Goal: Use online tool/utility: Utilize a website feature to perform a specific function

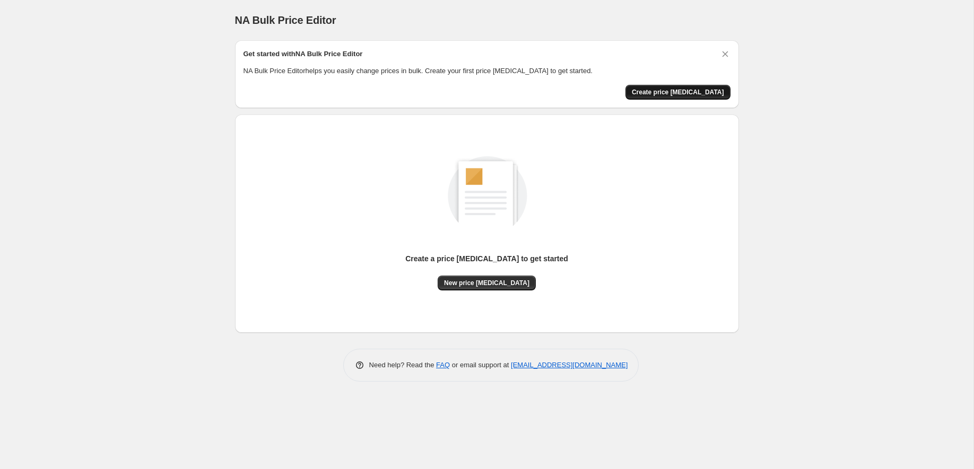
click at [721, 97] on span "Create price [MEDICAL_DATA]" at bounding box center [678, 92] width 92 height 8
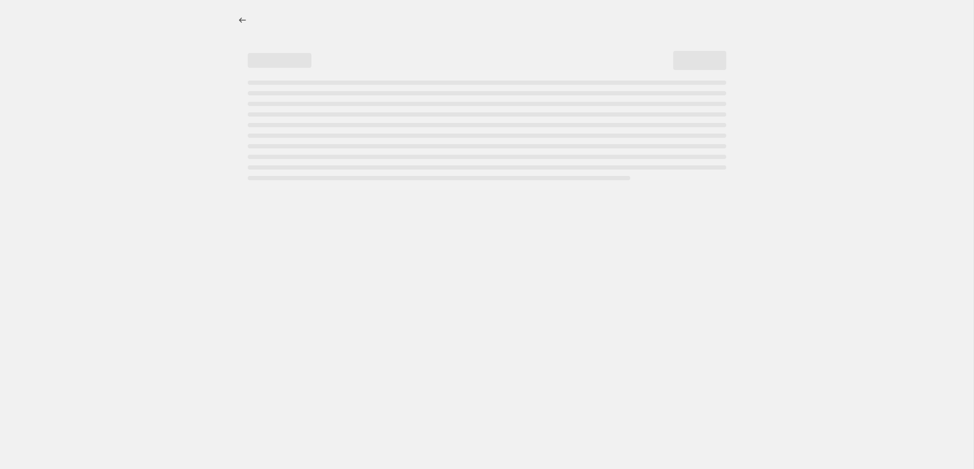
select select "percentage"
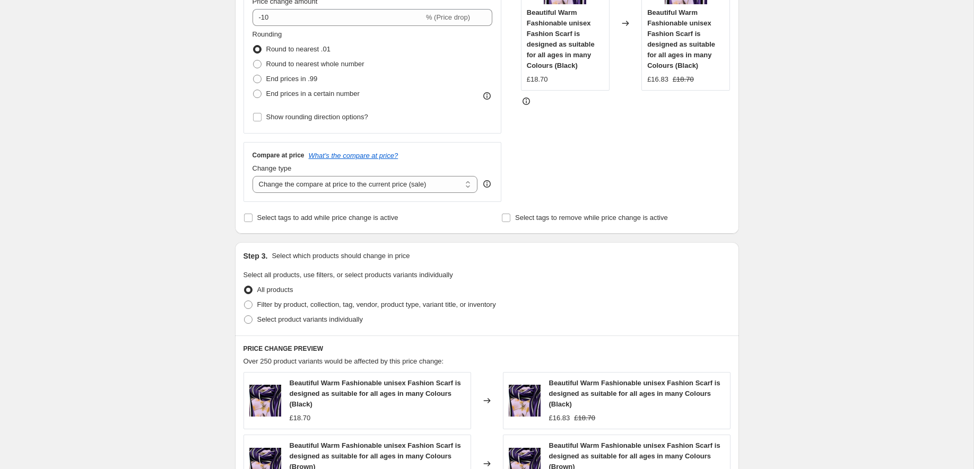
scroll to position [217, 0]
